Goal: Navigation & Orientation: Find specific page/section

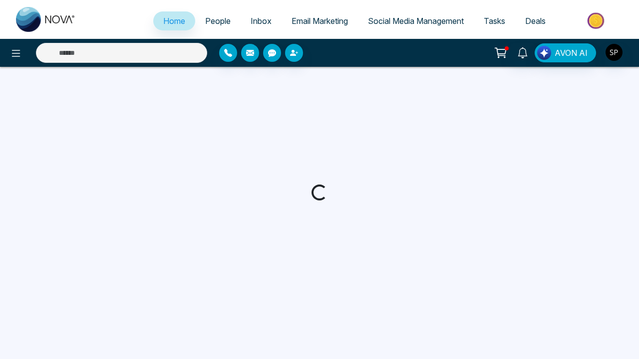
select select "*"
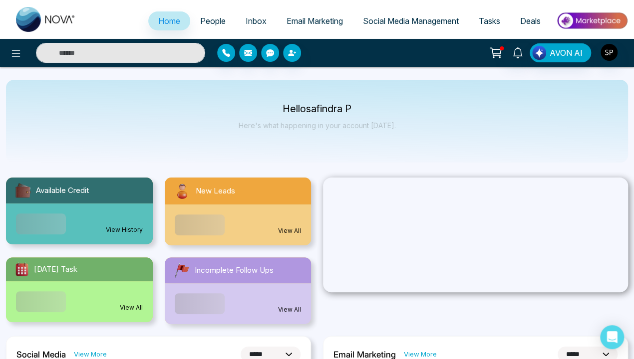
click at [124, 230] on link "View History" at bounding box center [124, 229] width 37 height 9
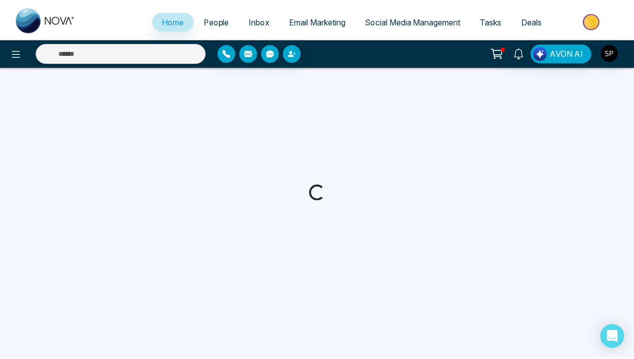
select select "*"
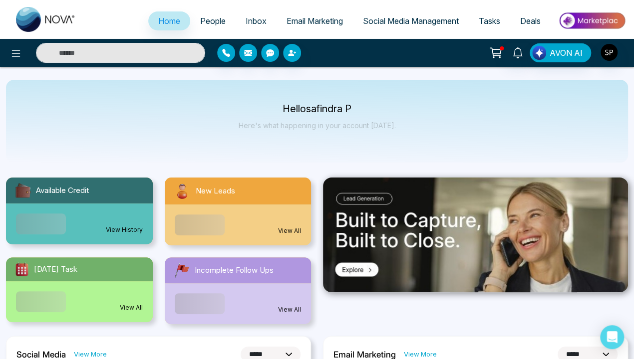
click at [289, 231] on link "View All" at bounding box center [289, 230] width 23 height 9
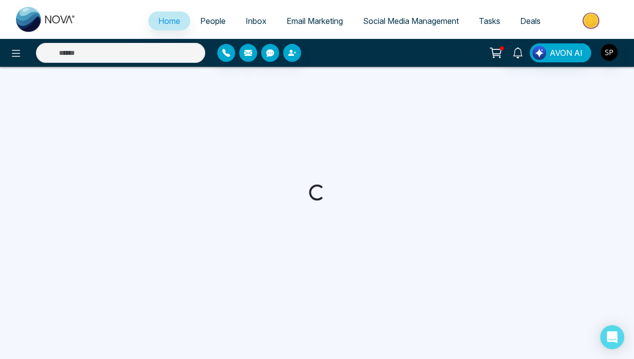
select select "*"
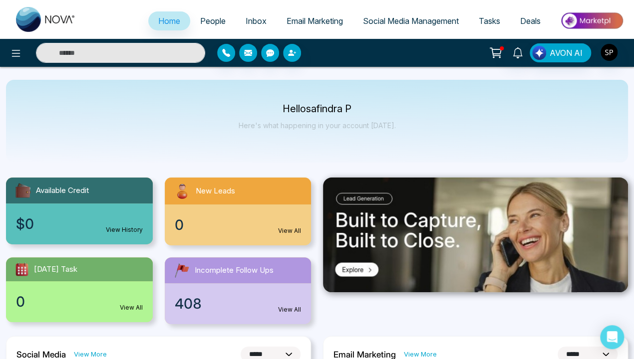
click at [79, 291] on div "0 View All" at bounding box center [79, 301] width 147 height 41
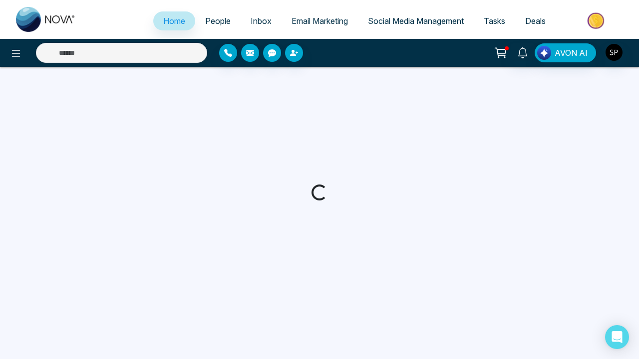
select select "*"
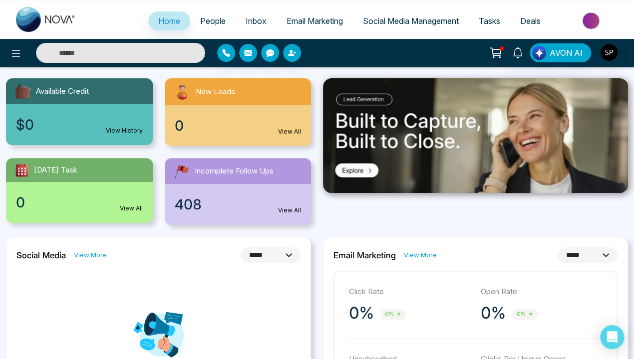
scroll to position [100, 0]
